Goal: Task Accomplishment & Management: Use online tool/utility

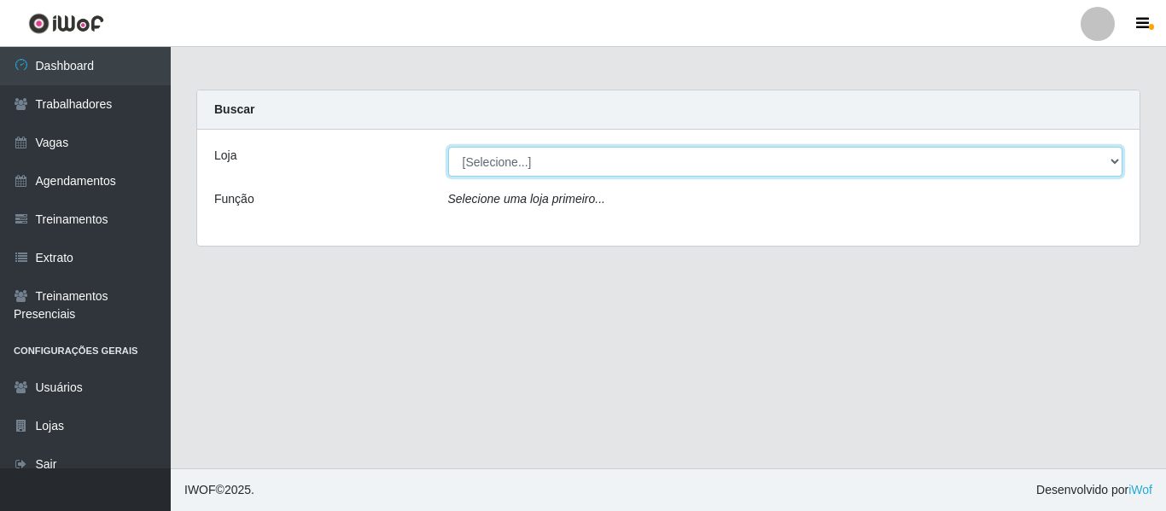
click at [558, 166] on select "[Selecione...] Mister Burg" at bounding box center [785, 162] width 675 height 30
select select "535"
click at [448, 147] on select "[Selecione...] Mister Burg" at bounding box center [785, 162] width 675 height 30
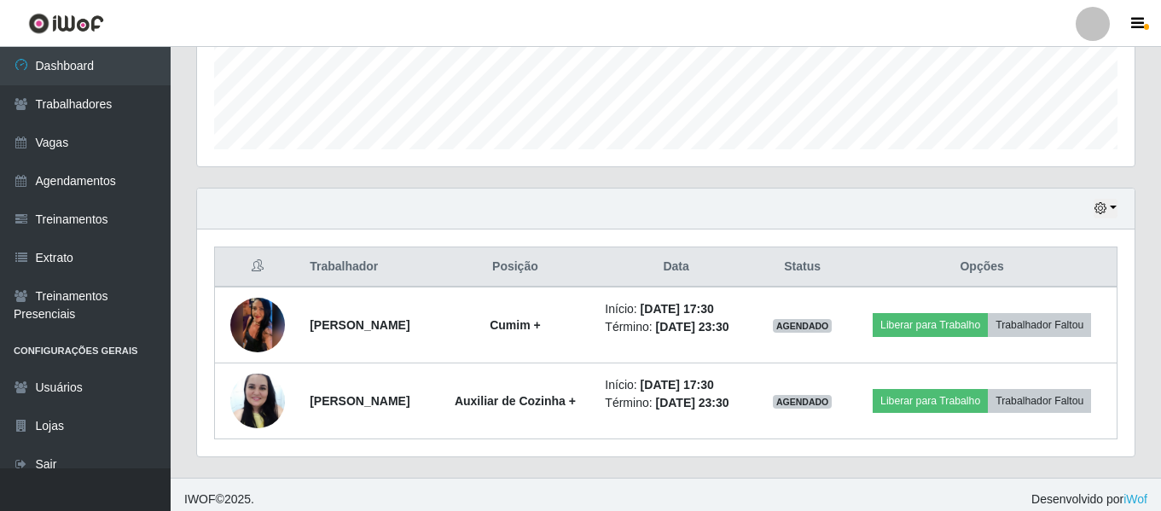
scroll to position [470, 0]
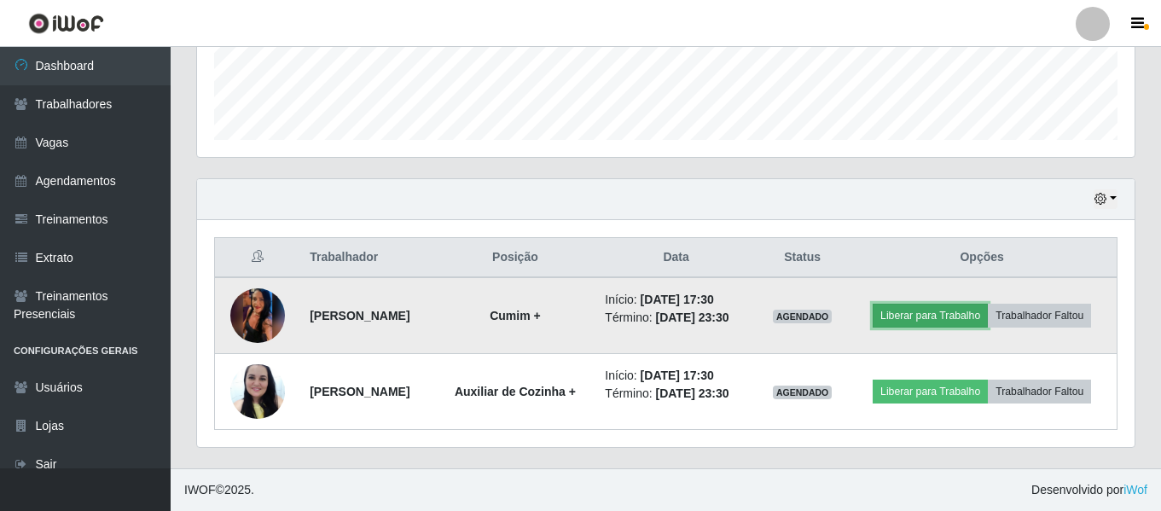
click at [976, 309] on button "Liberar para Trabalho" at bounding box center [930, 316] width 115 height 24
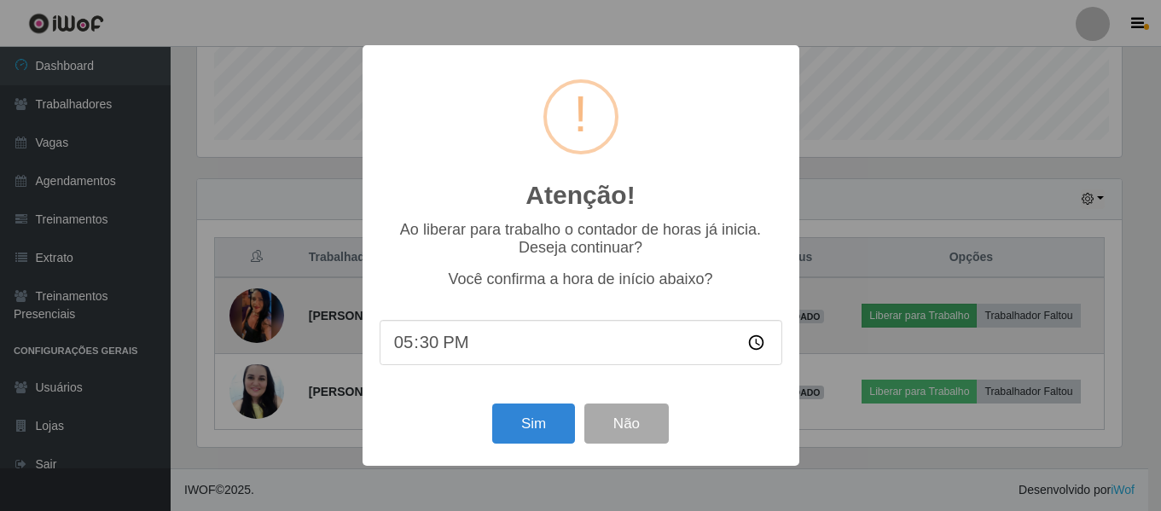
scroll to position [354, 929]
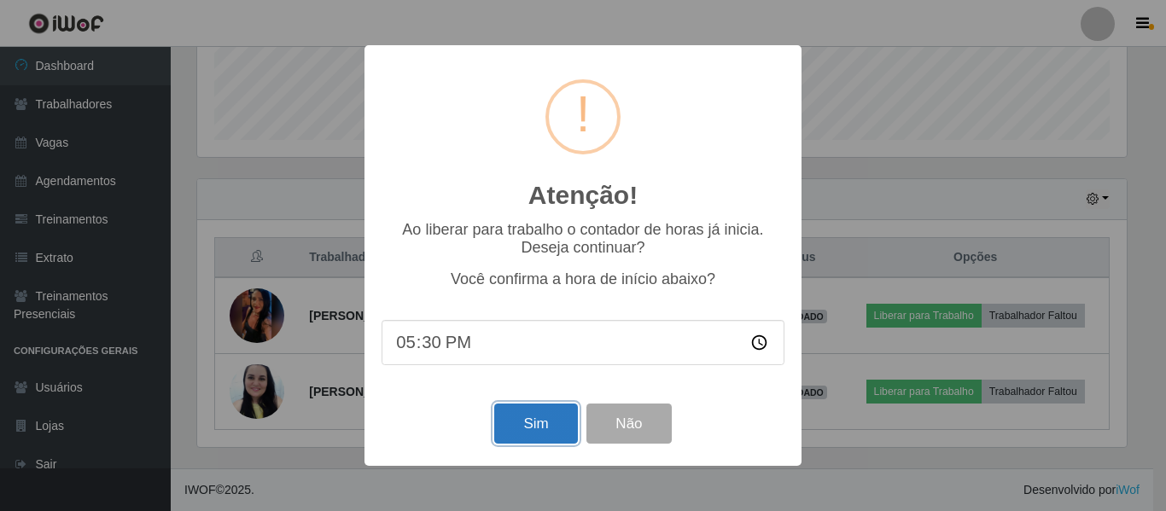
click at [524, 425] on button "Sim" at bounding box center [535, 424] width 83 height 40
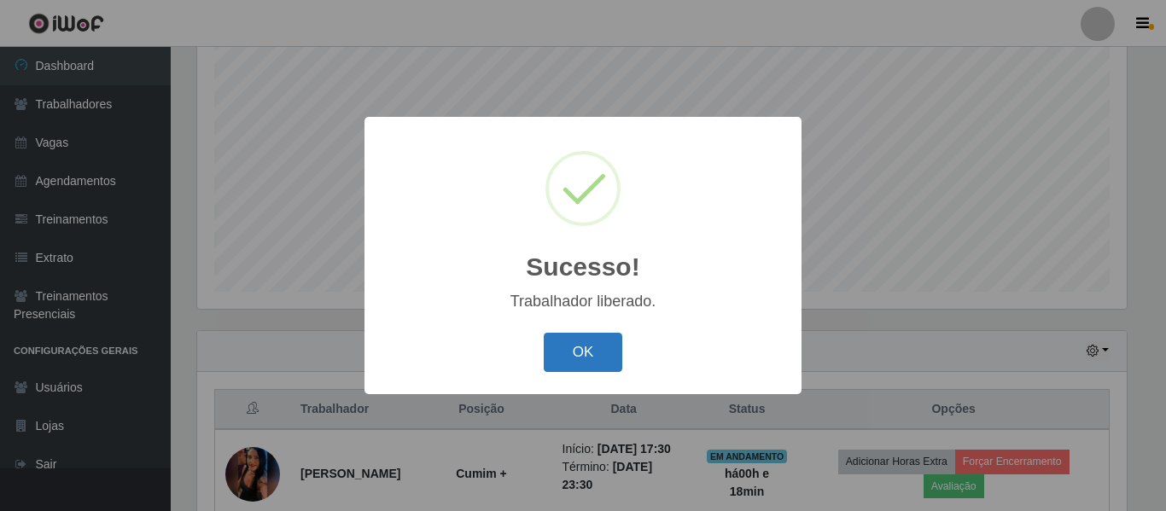
click at [597, 343] on button "OK" at bounding box center [583, 353] width 79 height 40
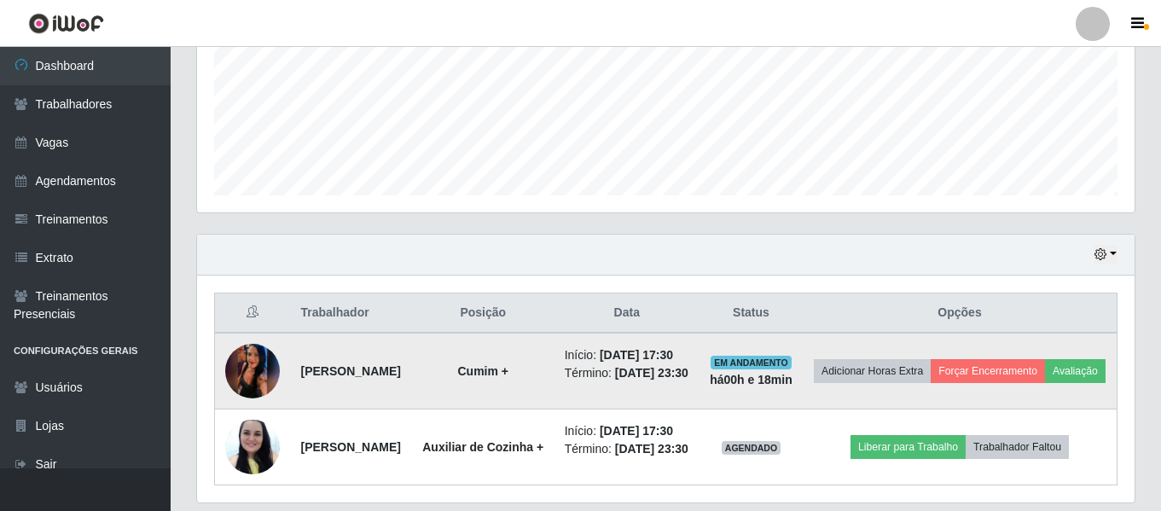
scroll to position [489, 0]
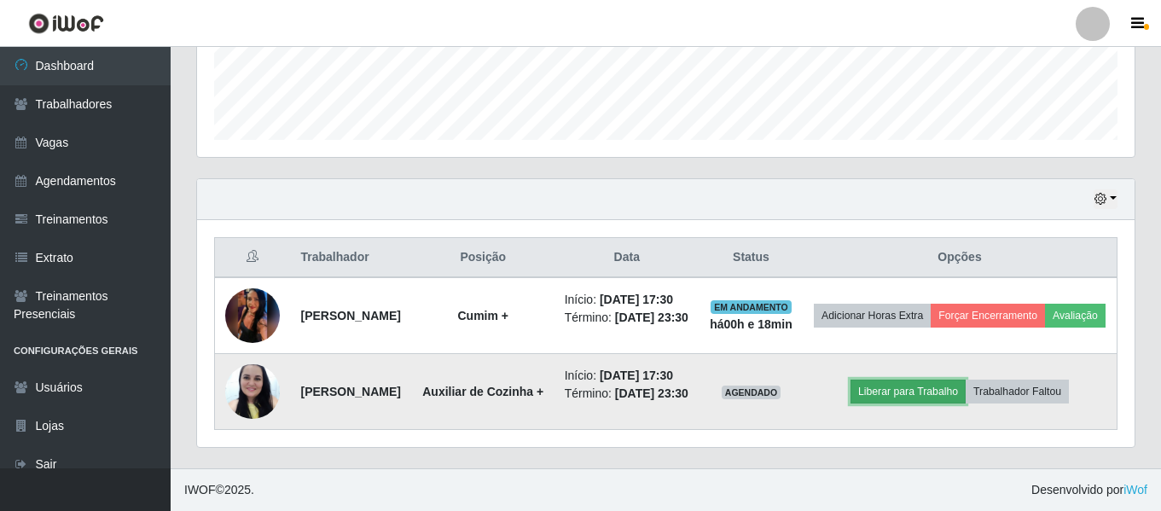
click at [904, 404] on button "Liberar para Trabalho" at bounding box center [908, 392] width 115 height 24
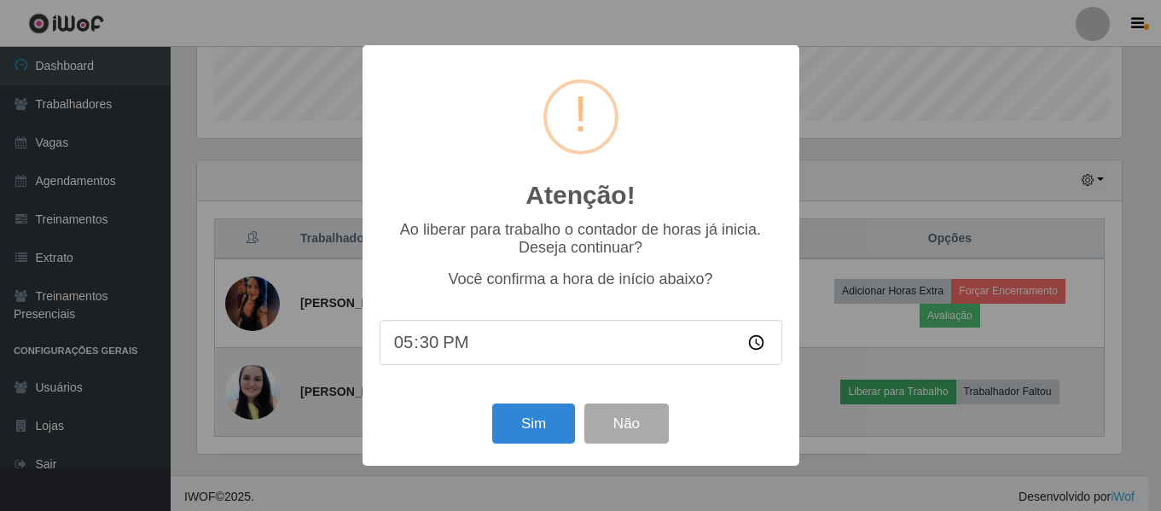
scroll to position [354, 929]
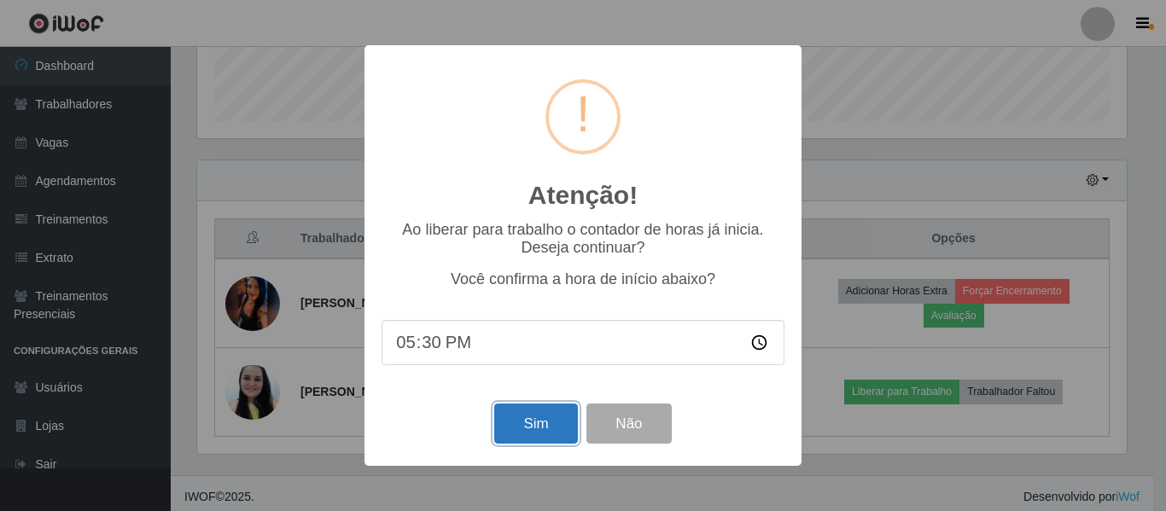
click at [521, 416] on button "Sim" at bounding box center [535, 424] width 83 height 40
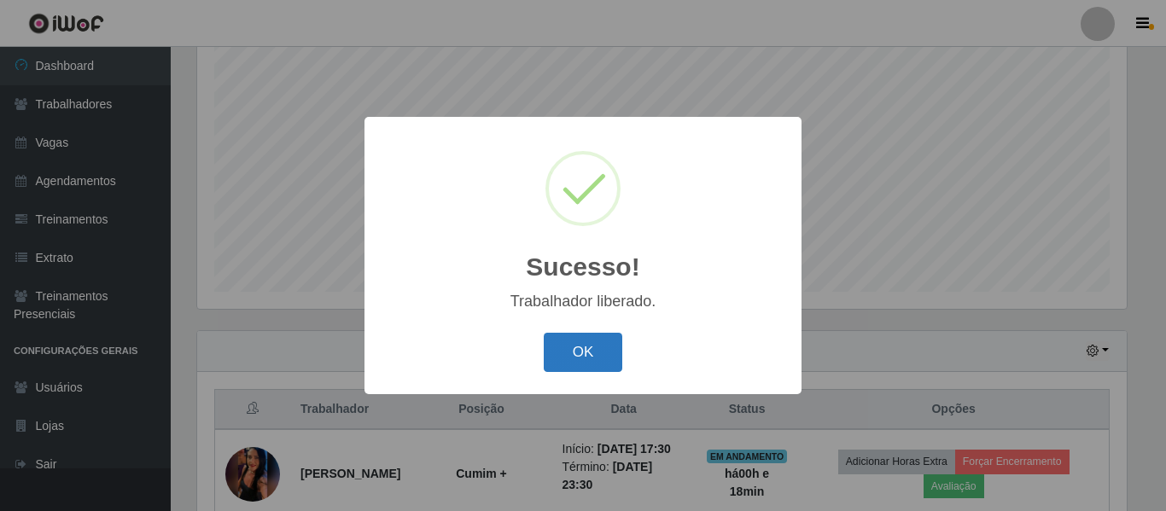
click at [577, 352] on button "OK" at bounding box center [583, 353] width 79 height 40
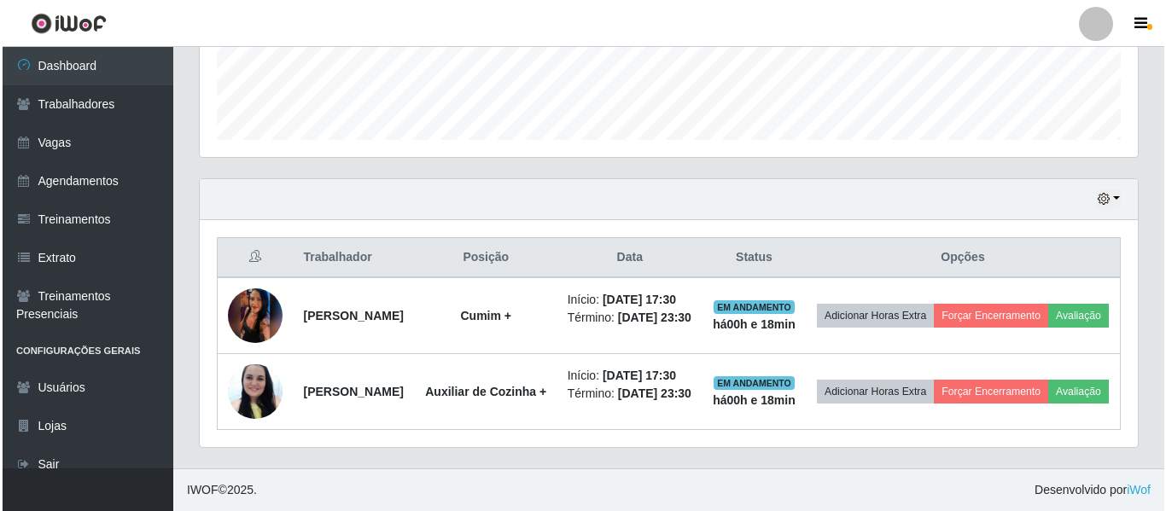
scroll to position [532, 0]
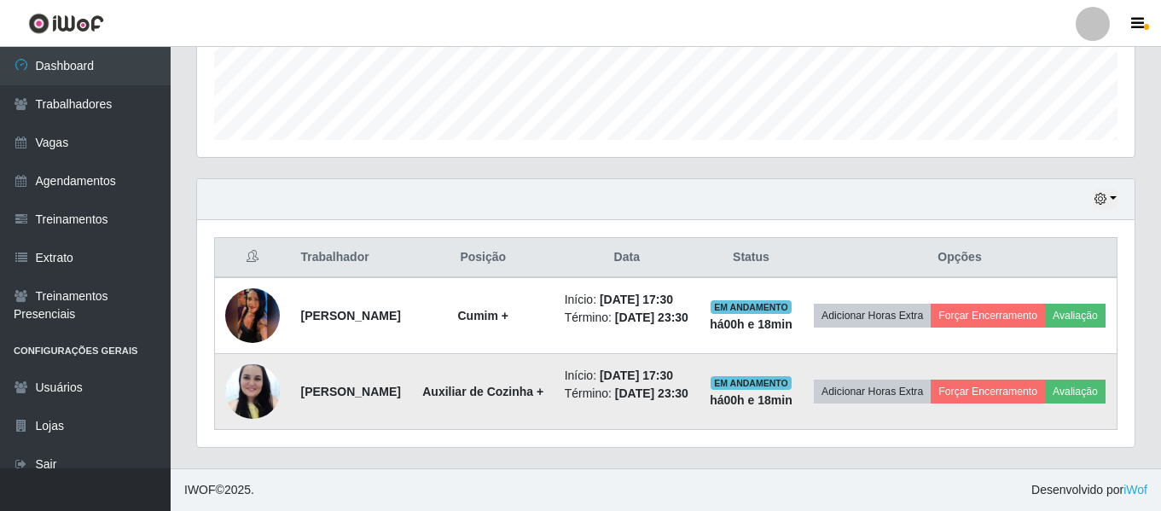
click at [235, 383] on img at bounding box center [252, 391] width 55 height 73
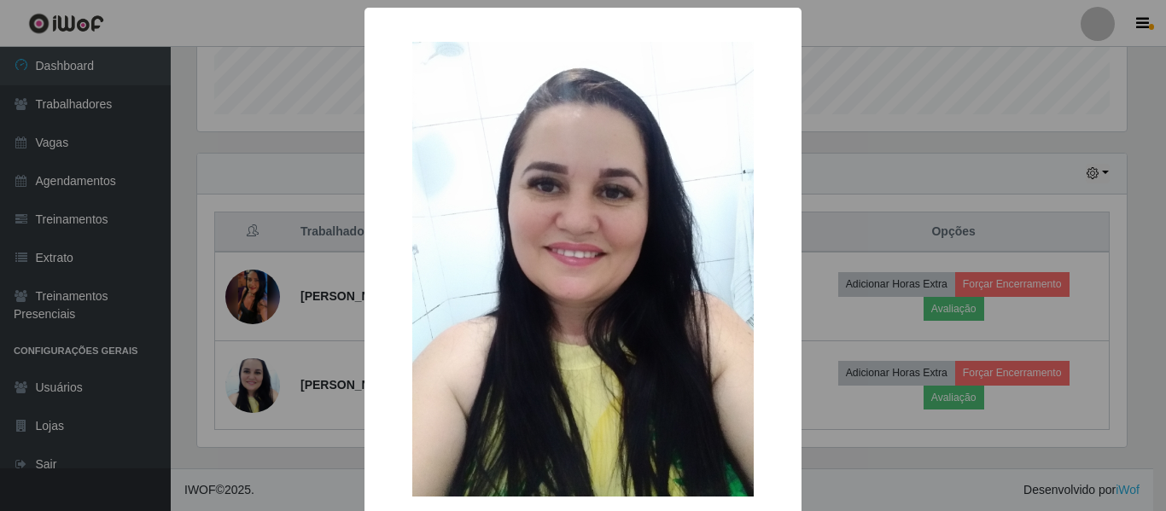
click at [323, 207] on div "× OK Cancel" at bounding box center [583, 255] width 1166 height 511
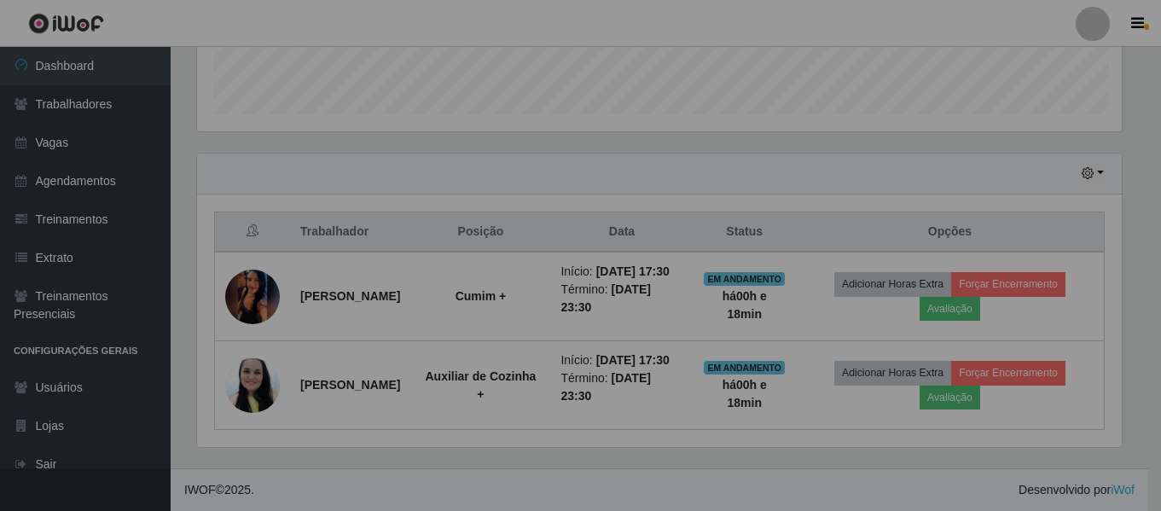
scroll to position [354, 938]
